Goal: Register for event/course

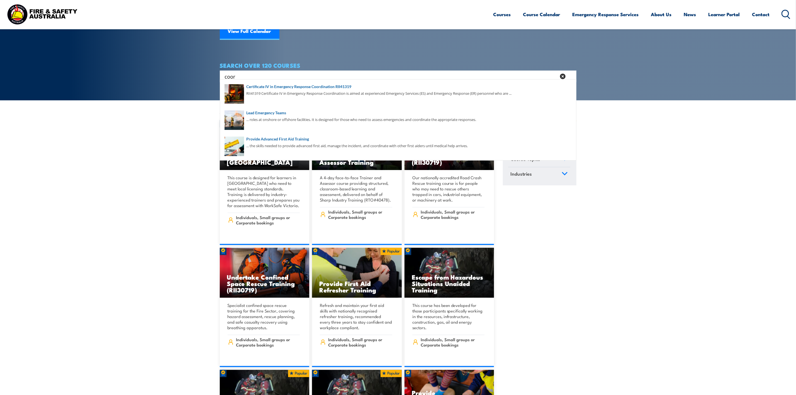
click at [788, 14] on icon at bounding box center [786, 14] width 9 height 9
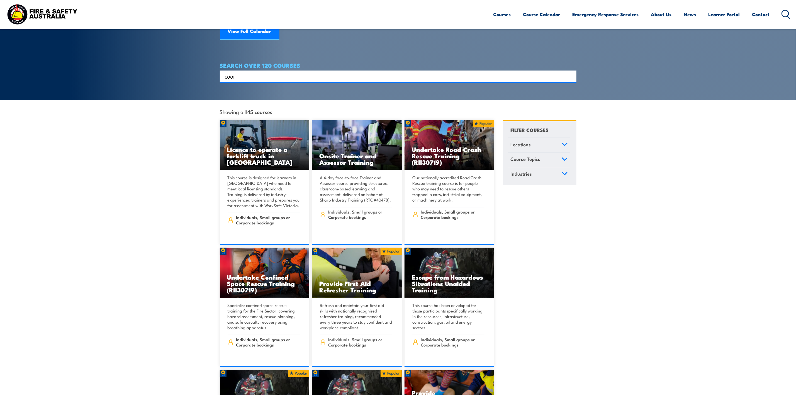
click at [326, 72] on input "coor" at bounding box center [395, 76] width 340 height 8
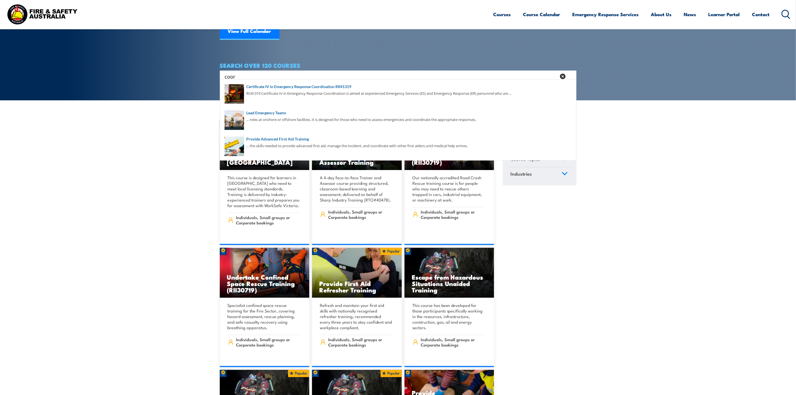
drag, startPoint x: 326, startPoint y: 70, endPoint x: 130, endPoint y: 69, distance: 196.5
click at [130, 68] on section "COURSES Find a course thats right for you and your team. We can train on your w…" at bounding box center [398, 8] width 796 height 184
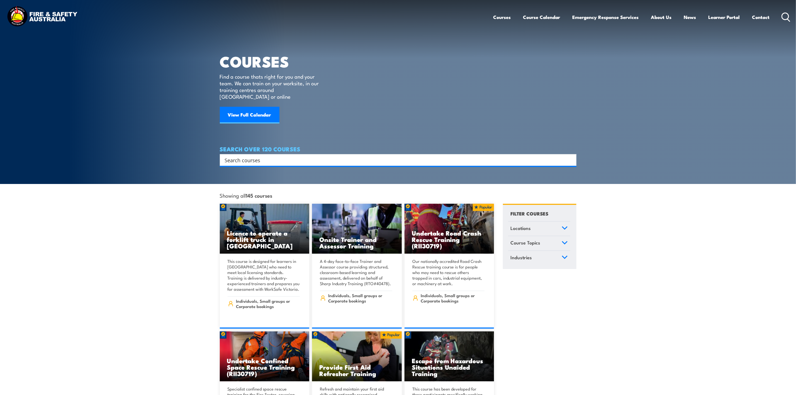
click at [310, 156] on input "Search input" at bounding box center [395, 160] width 340 height 8
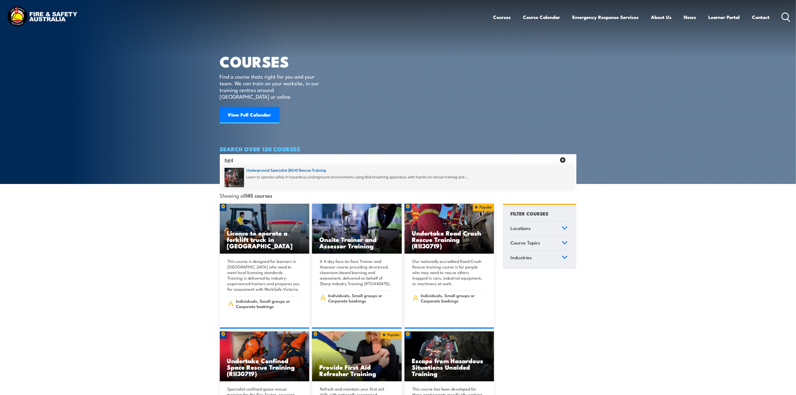
type input "bg4"
click at [311, 171] on span at bounding box center [398, 177] width 353 height 26
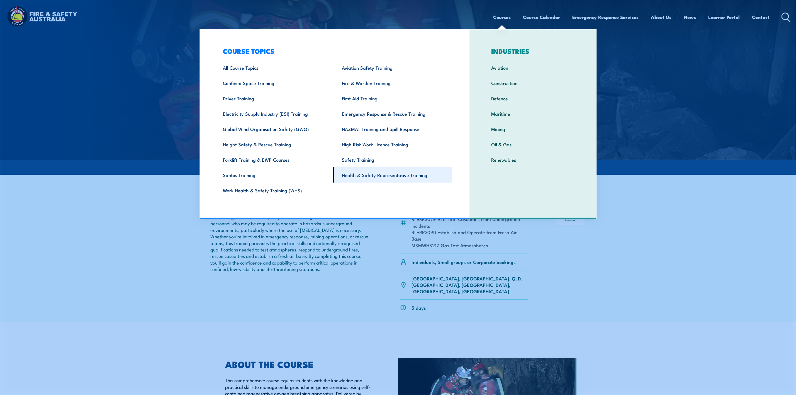
click at [381, 176] on link "Health & Safety Representative Training" at bounding box center [392, 174] width 119 height 15
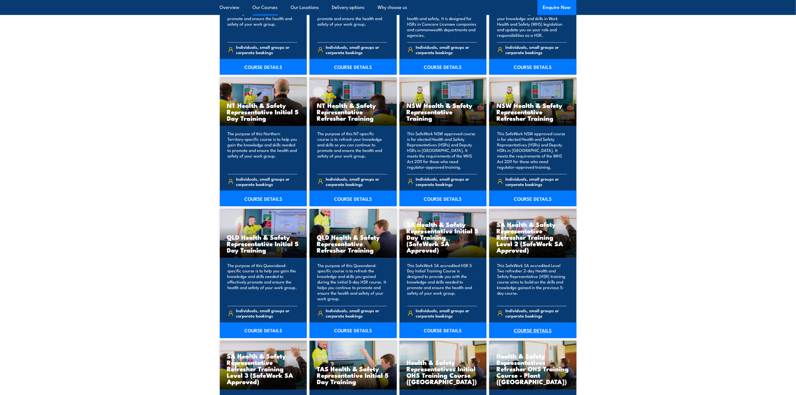
scroll to position [544, 0]
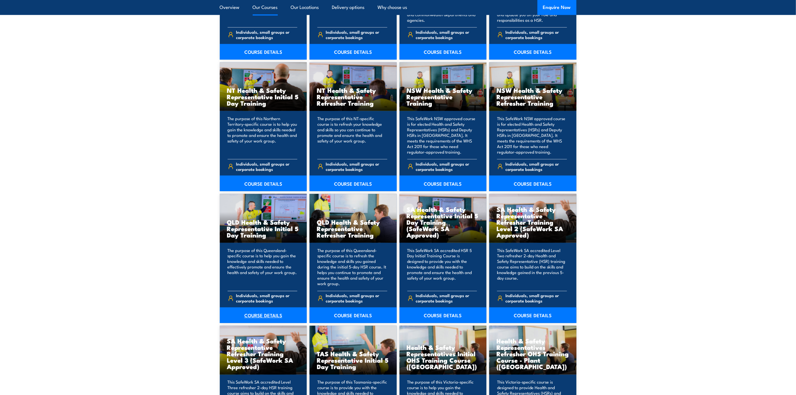
click at [261, 316] on link "COURSE DETAILS" at bounding box center [263, 315] width 87 height 16
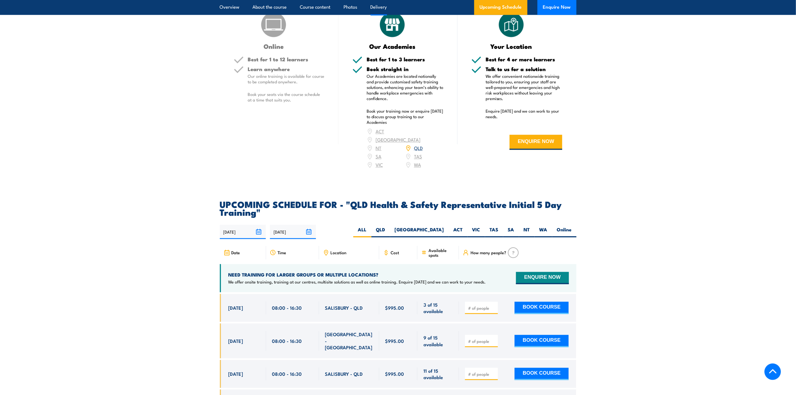
scroll to position [962, 0]
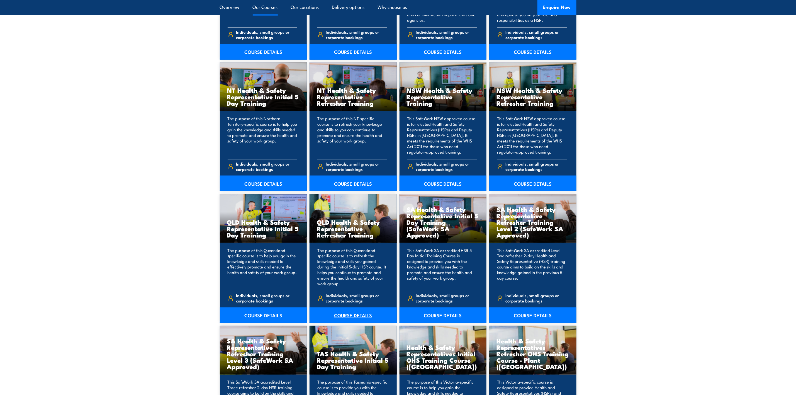
click at [364, 315] on link "COURSE DETAILS" at bounding box center [353, 315] width 87 height 16
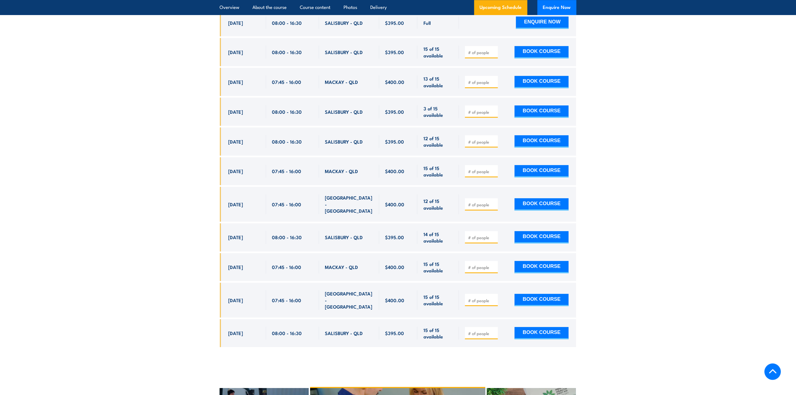
scroll to position [1087, 0]
